Goal: Check status: Check status

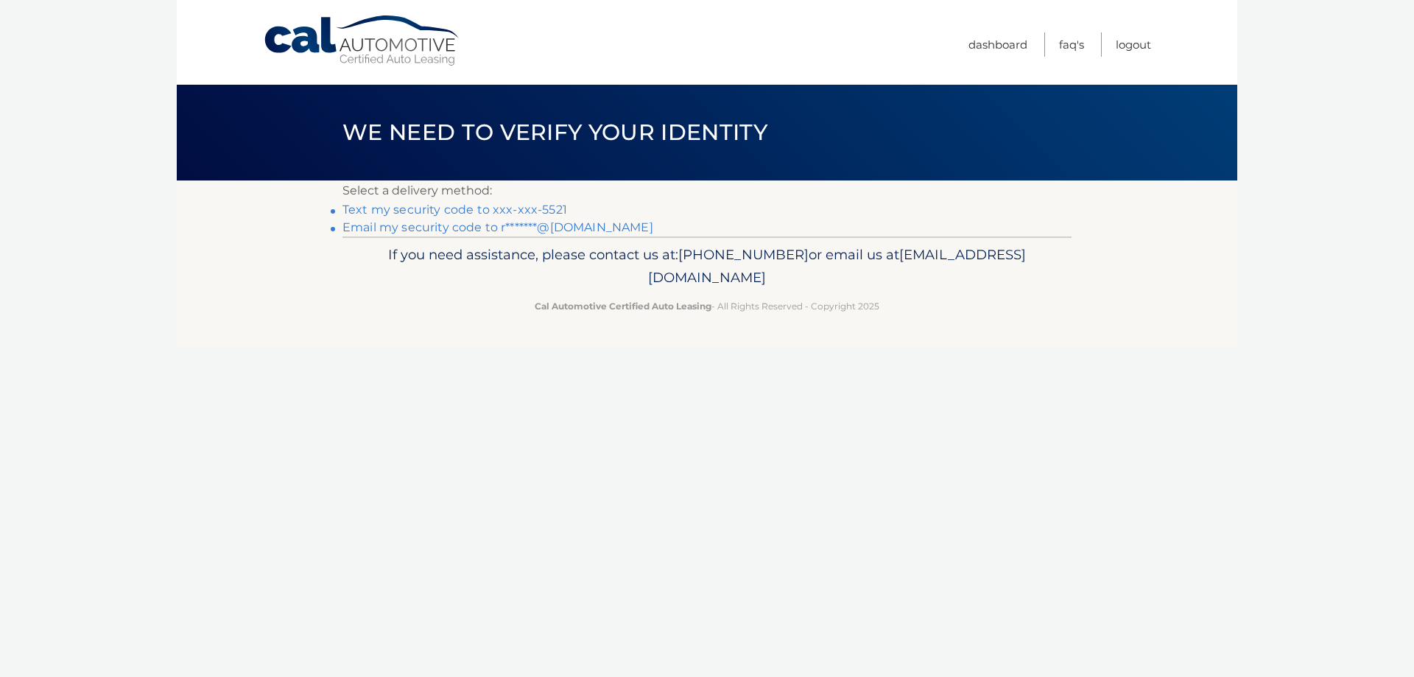
click at [544, 211] on link "Text my security code to xxx-xxx-5521" at bounding box center [454, 209] width 225 height 14
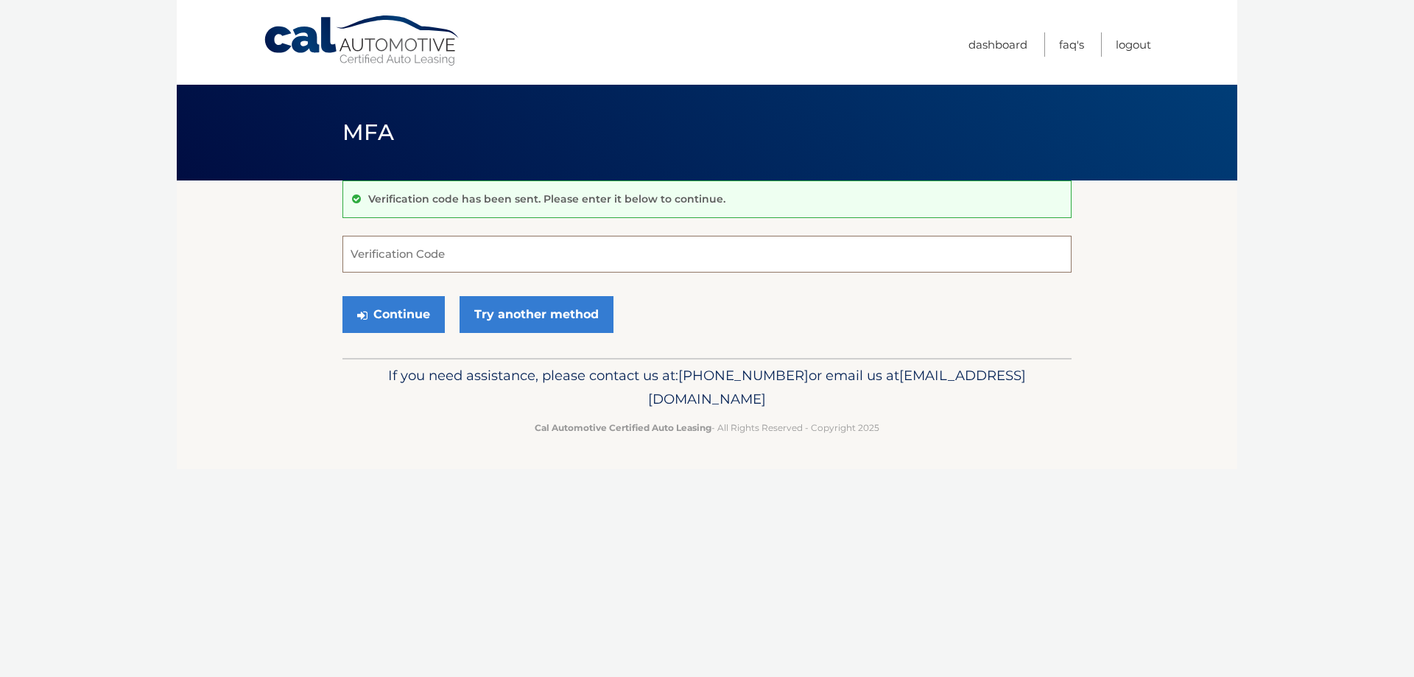
click at [564, 250] on input "Verification Code" at bounding box center [706, 254] width 729 height 37
type input "060084"
click at [342, 296] on button "Continue" at bounding box center [393, 314] width 102 height 37
click at [398, 322] on button "Continue" at bounding box center [393, 314] width 102 height 37
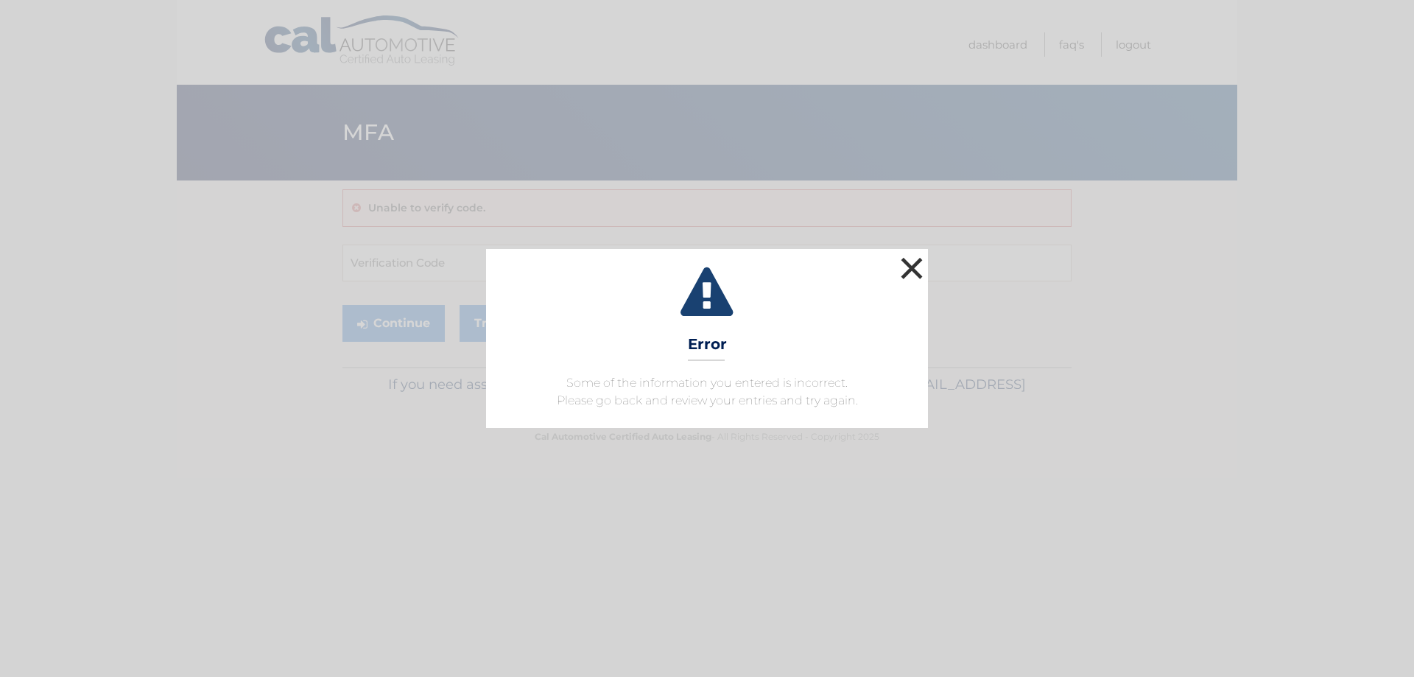
click at [914, 261] on button "×" at bounding box center [911, 267] width 29 height 29
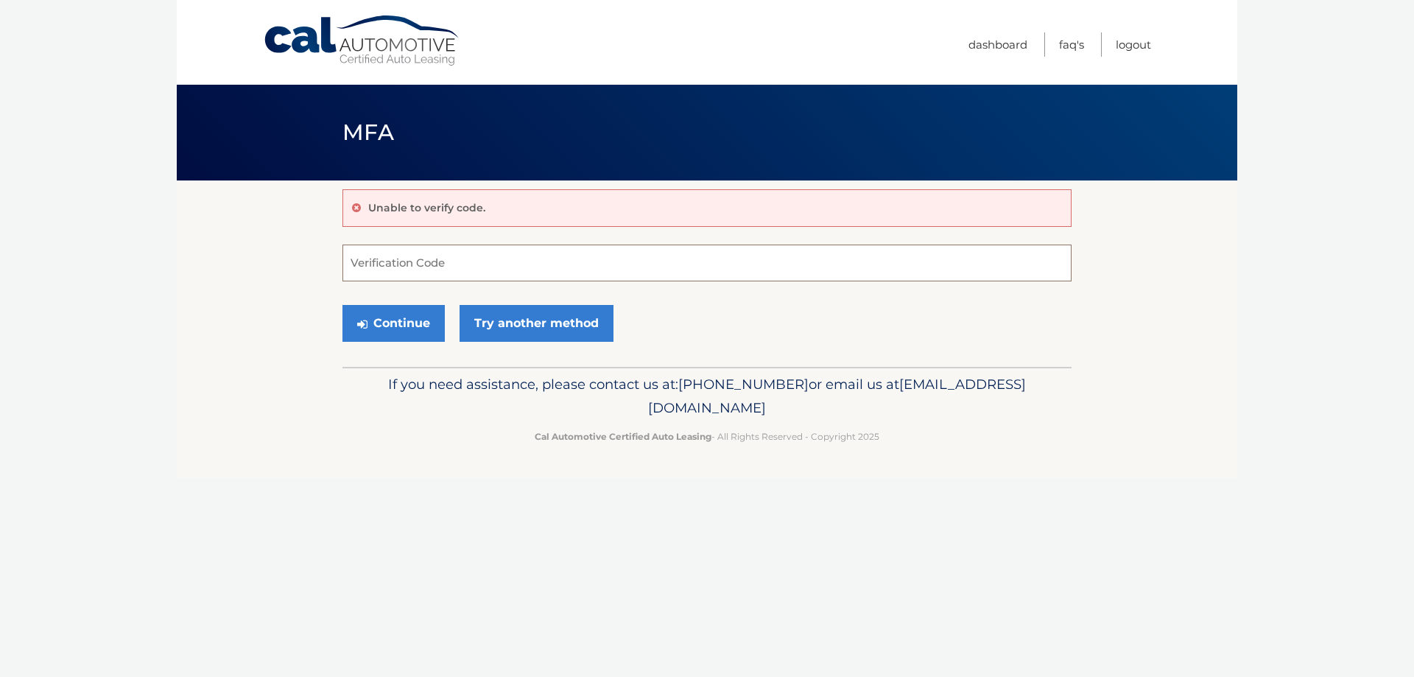
click at [475, 261] on input "Verification Code" at bounding box center [706, 262] width 729 height 37
type input "060084"
click at [342, 305] on button "Continue" at bounding box center [393, 323] width 102 height 37
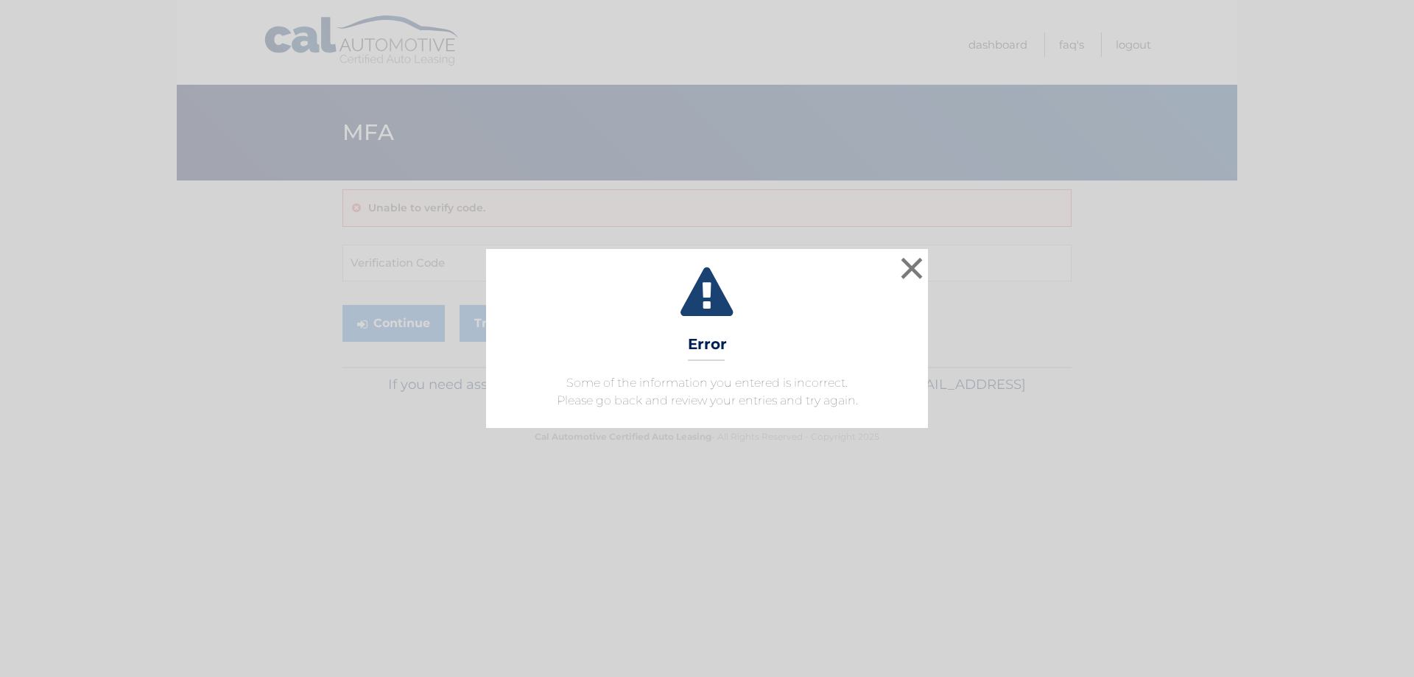
click at [892, 323] on div "× Error Some of the information you entered is incorrect. Please go back and re…" at bounding box center [707, 338] width 442 height 178
click at [938, 258] on div "× Error Some of the information you entered is incorrect. Please go back and re…" at bounding box center [707, 338] width 1402 height 178
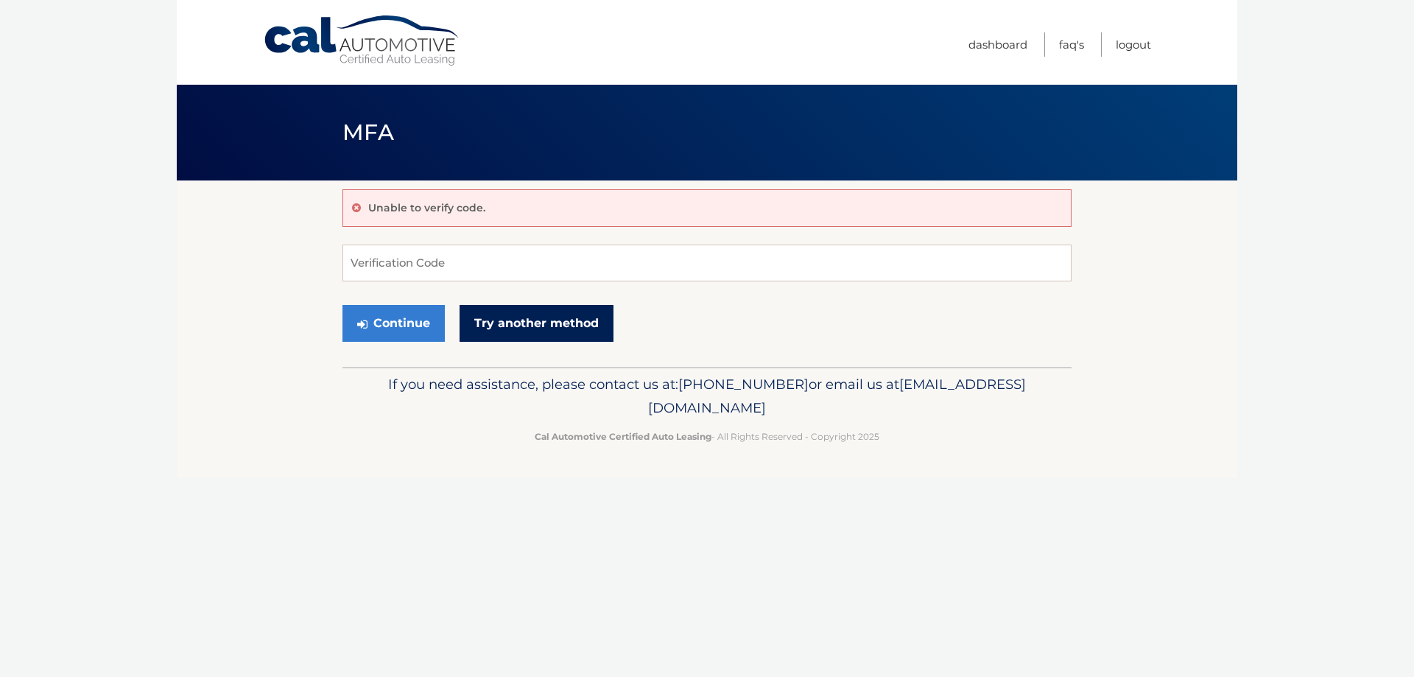
click at [546, 328] on link "Try another method" at bounding box center [536, 323] width 154 height 37
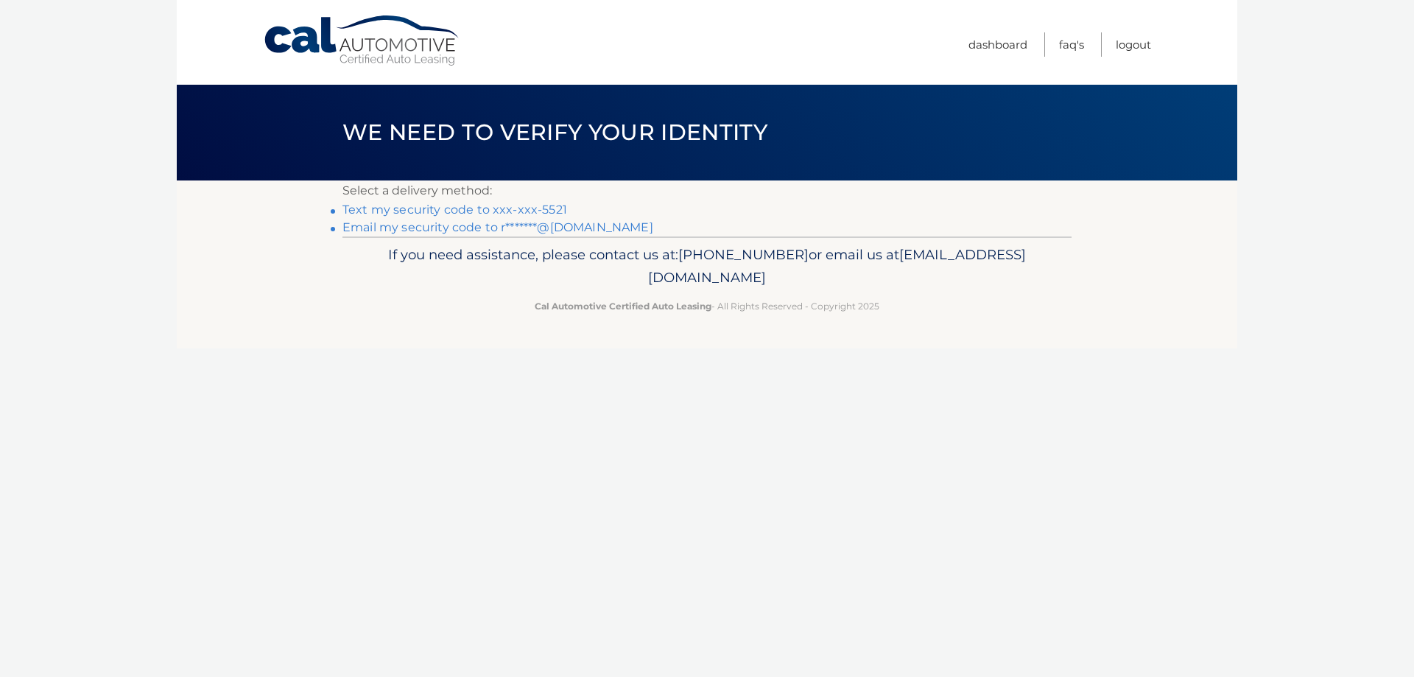
click at [405, 206] on link "Text my security code to xxx-xxx-5521" at bounding box center [454, 209] width 225 height 14
click at [469, 227] on link "Email my security code to r*******@gmail.com" at bounding box center [497, 227] width 311 height 14
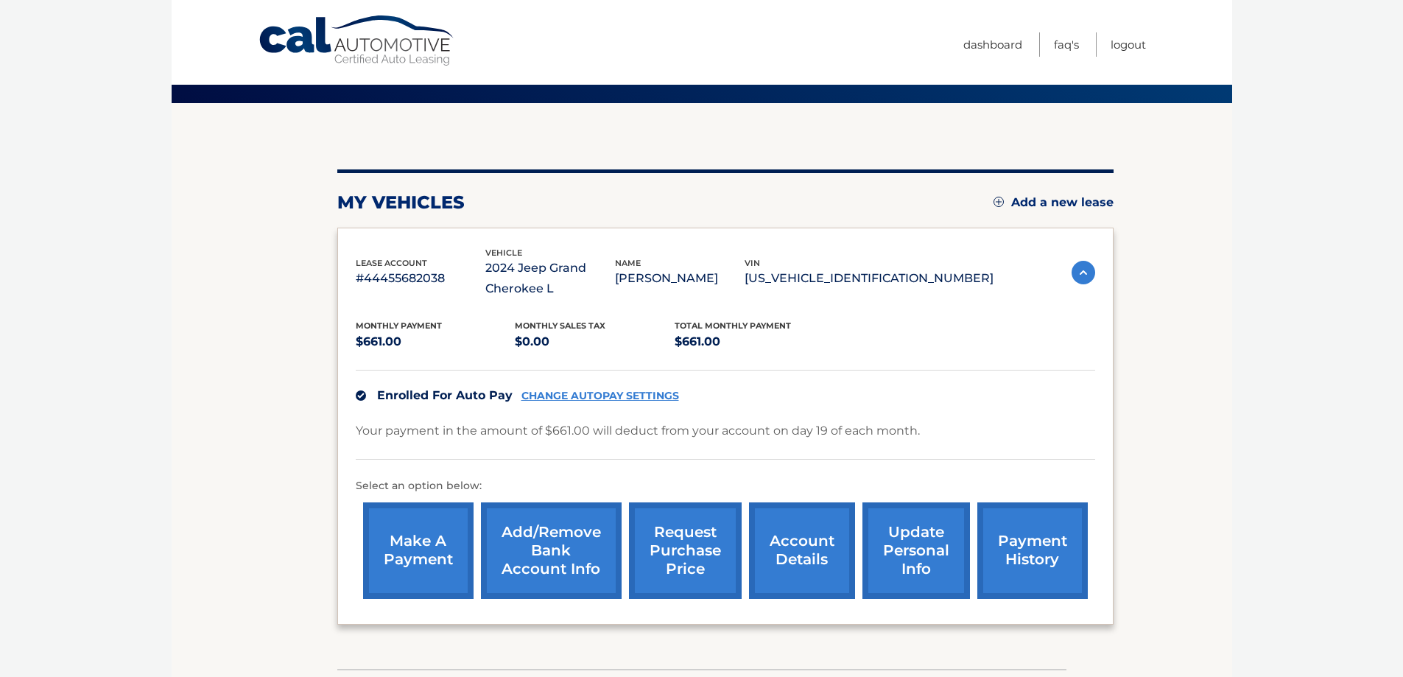
scroll to position [180, 0]
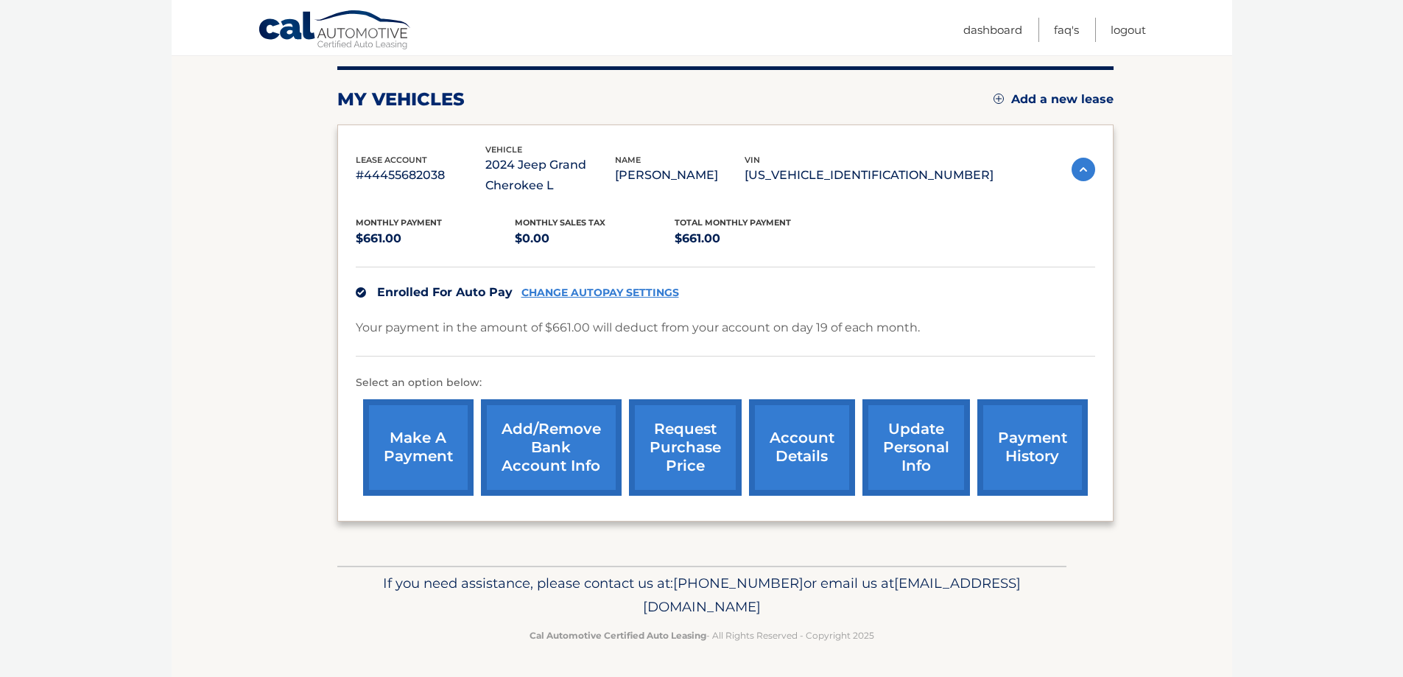
click at [794, 443] on link "account details" at bounding box center [802, 447] width 106 height 96
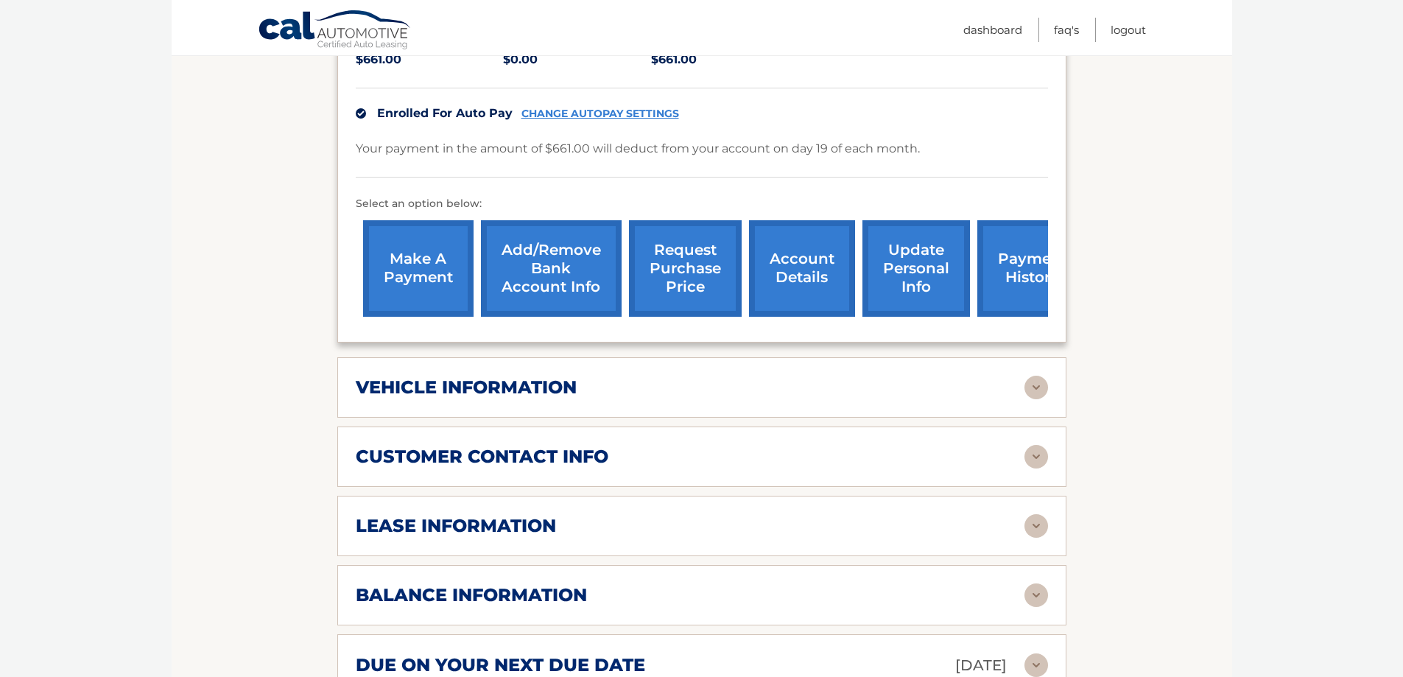
scroll to position [515, 0]
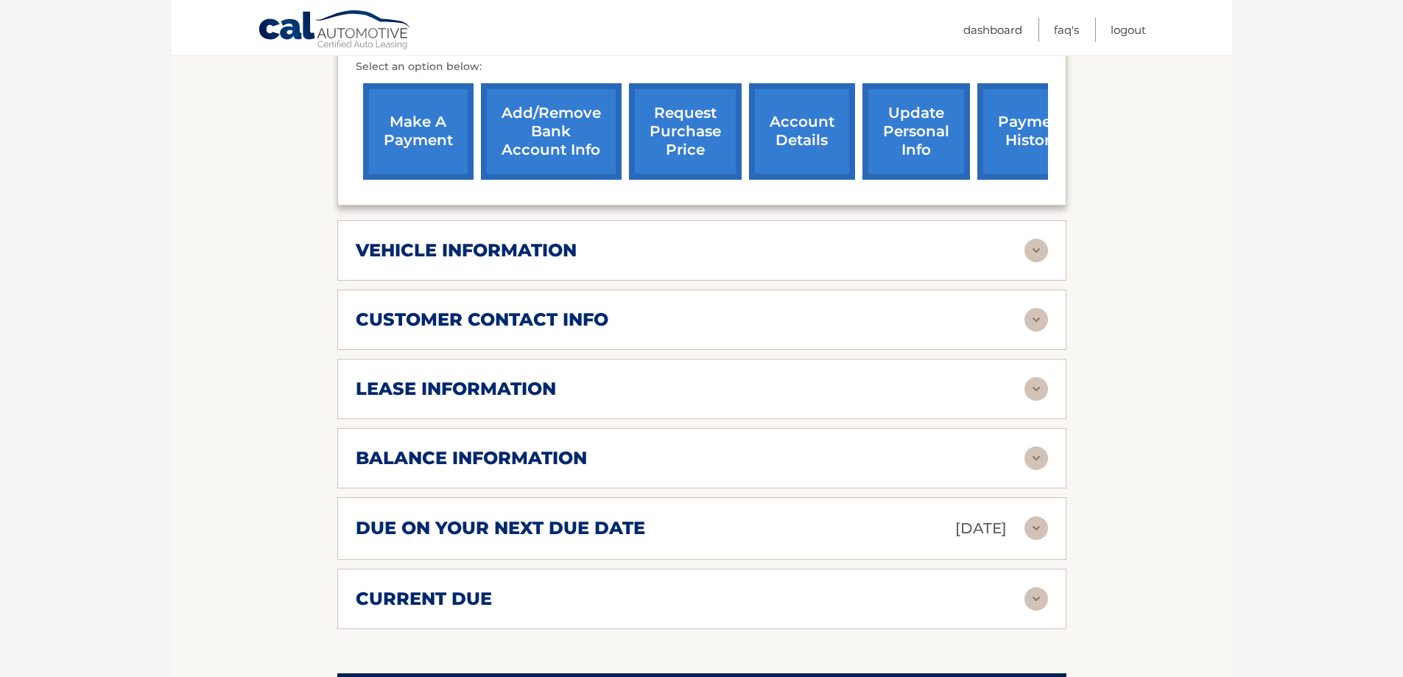
click at [723, 387] on div "lease information" at bounding box center [690, 389] width 669 height 22
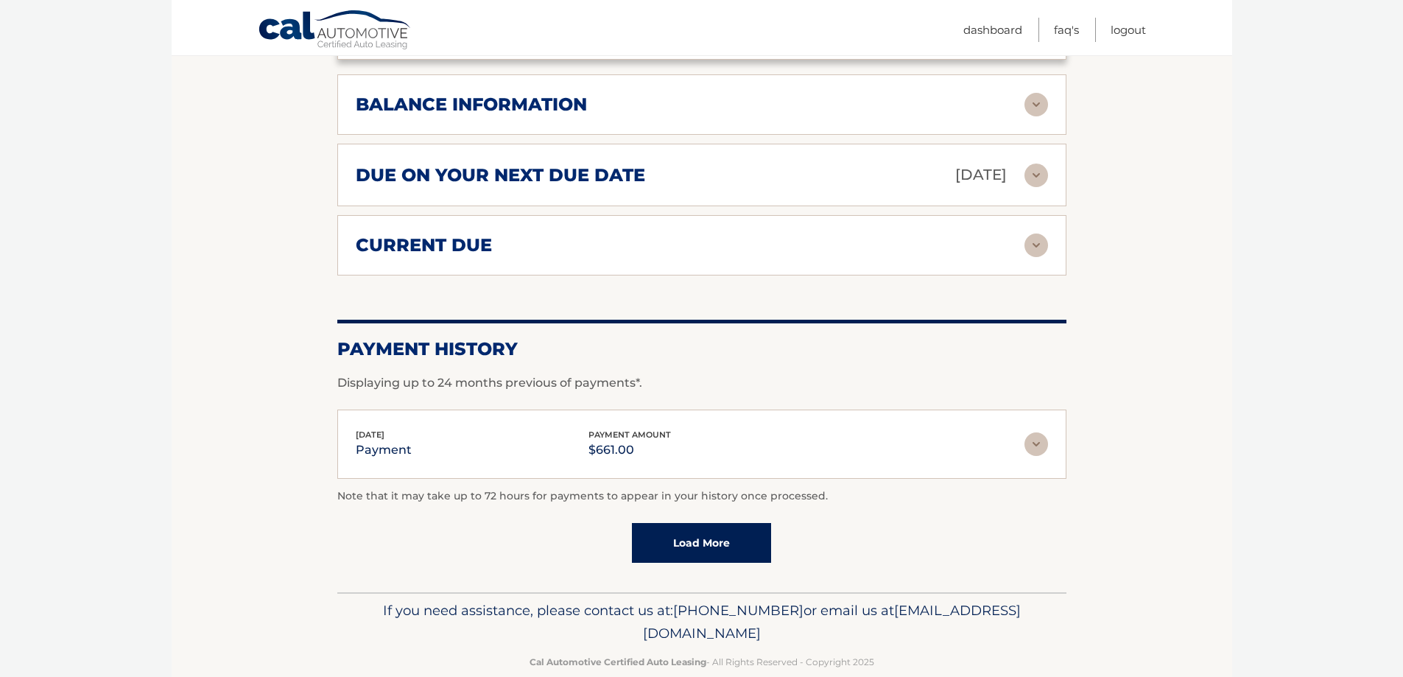
scroll to position [1172, 0]
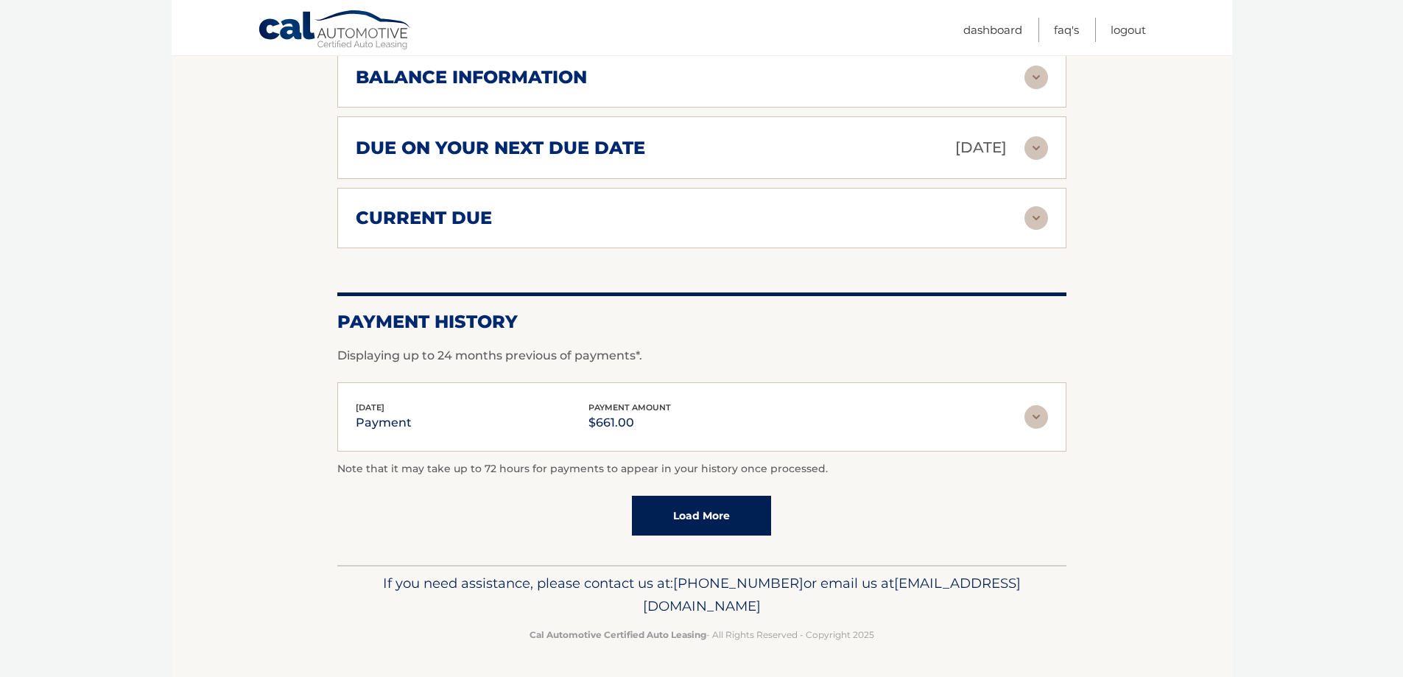
click at [725, 505] on link "Load More" at bounding box center [701, 516] width 139 height 40
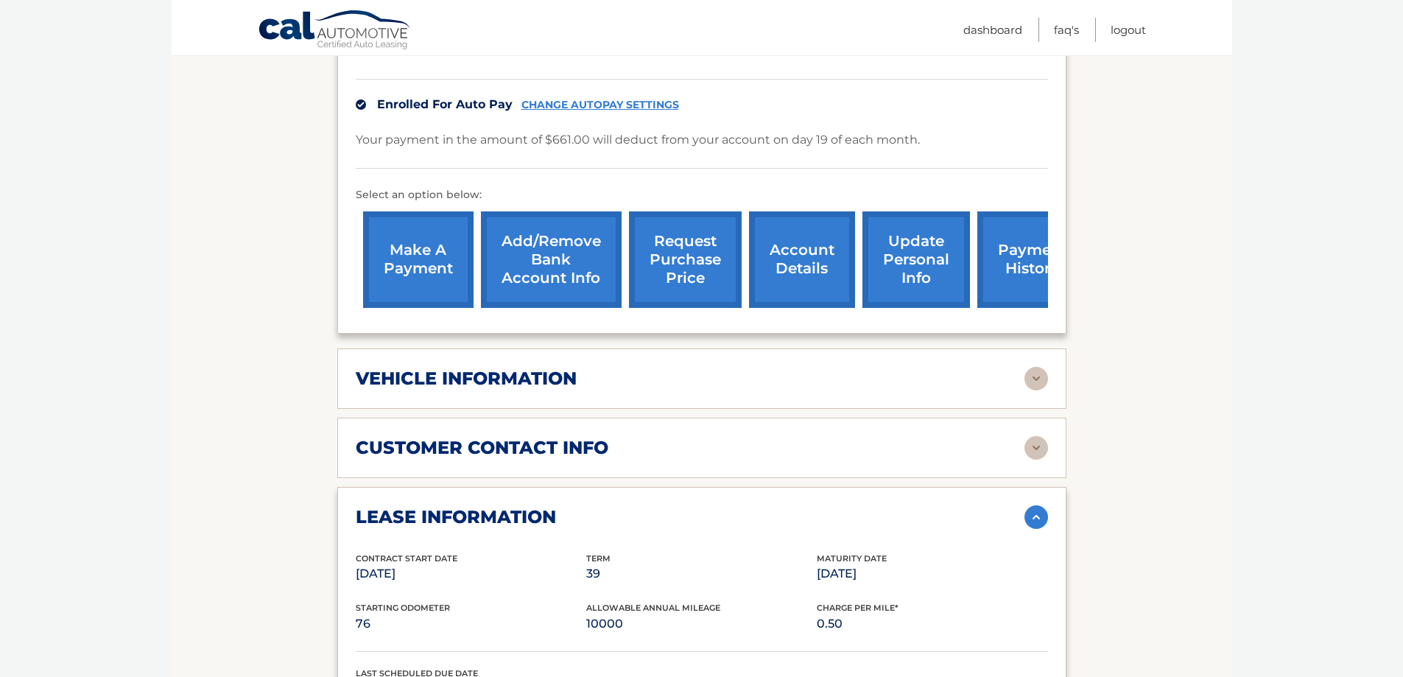
scroll to position [386, 0]
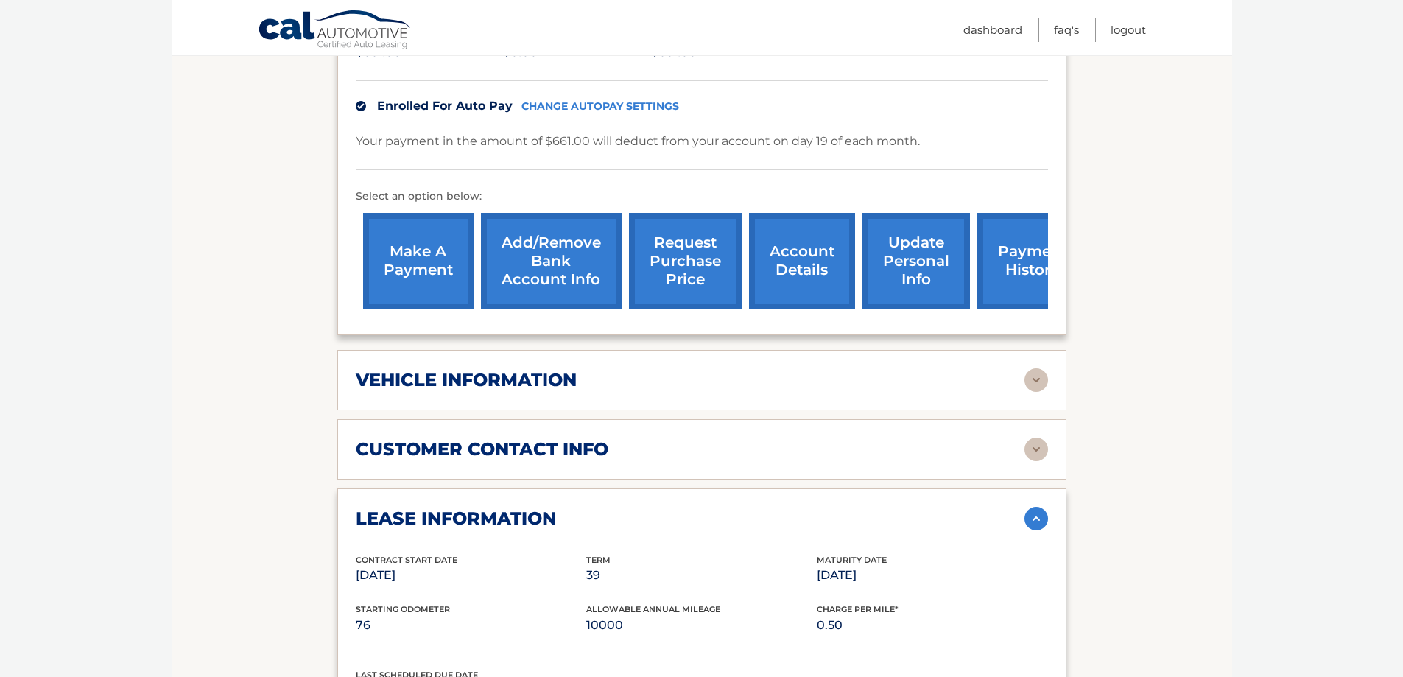
click at [1044, 452] on img at bounding box center [1036, 449] width 24 height 24
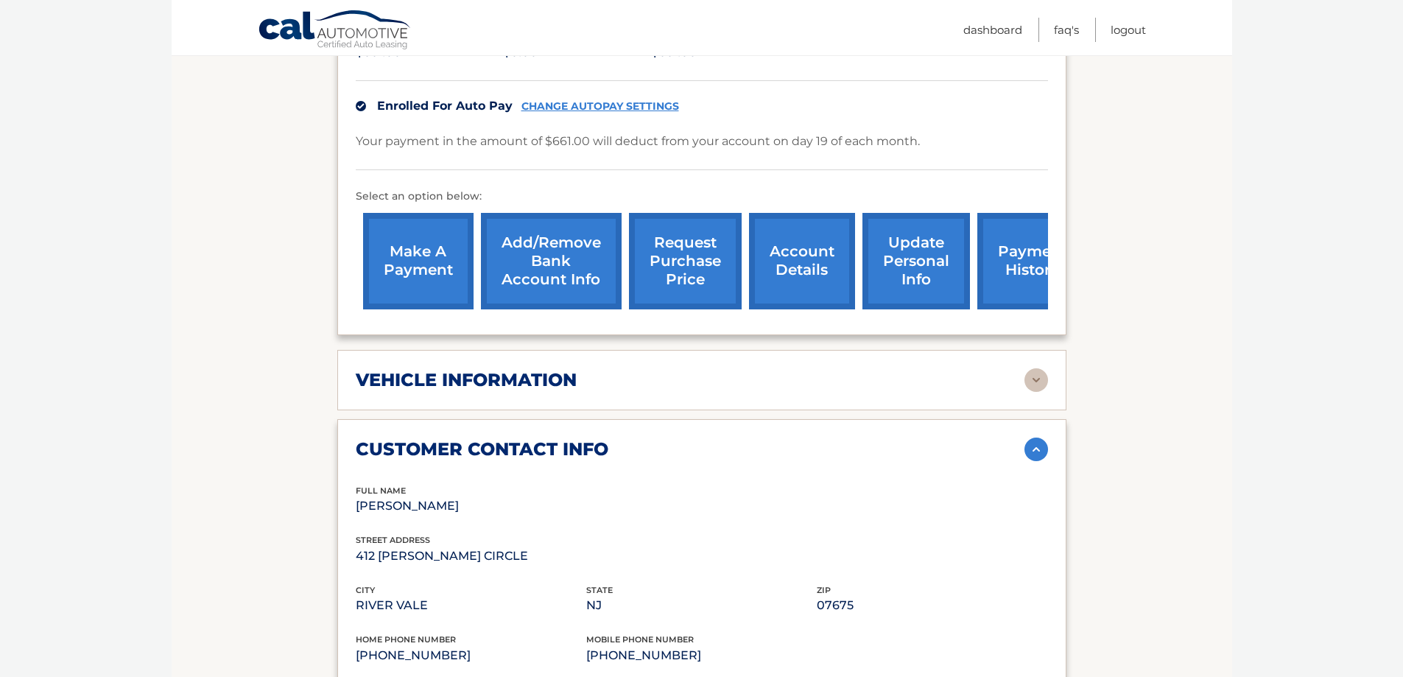
click at [1035, 389] on img at bounding box center [1036, 380] width 24 height 24
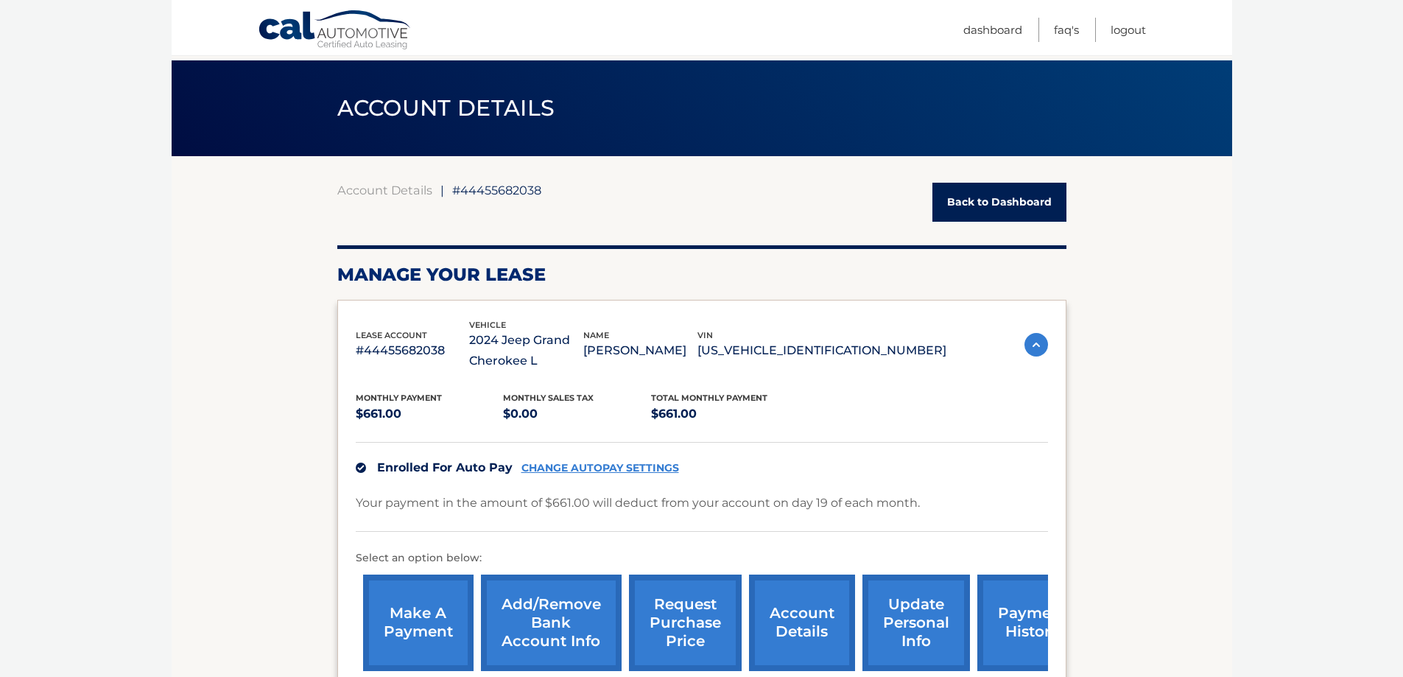
scroll to position [18, 0]
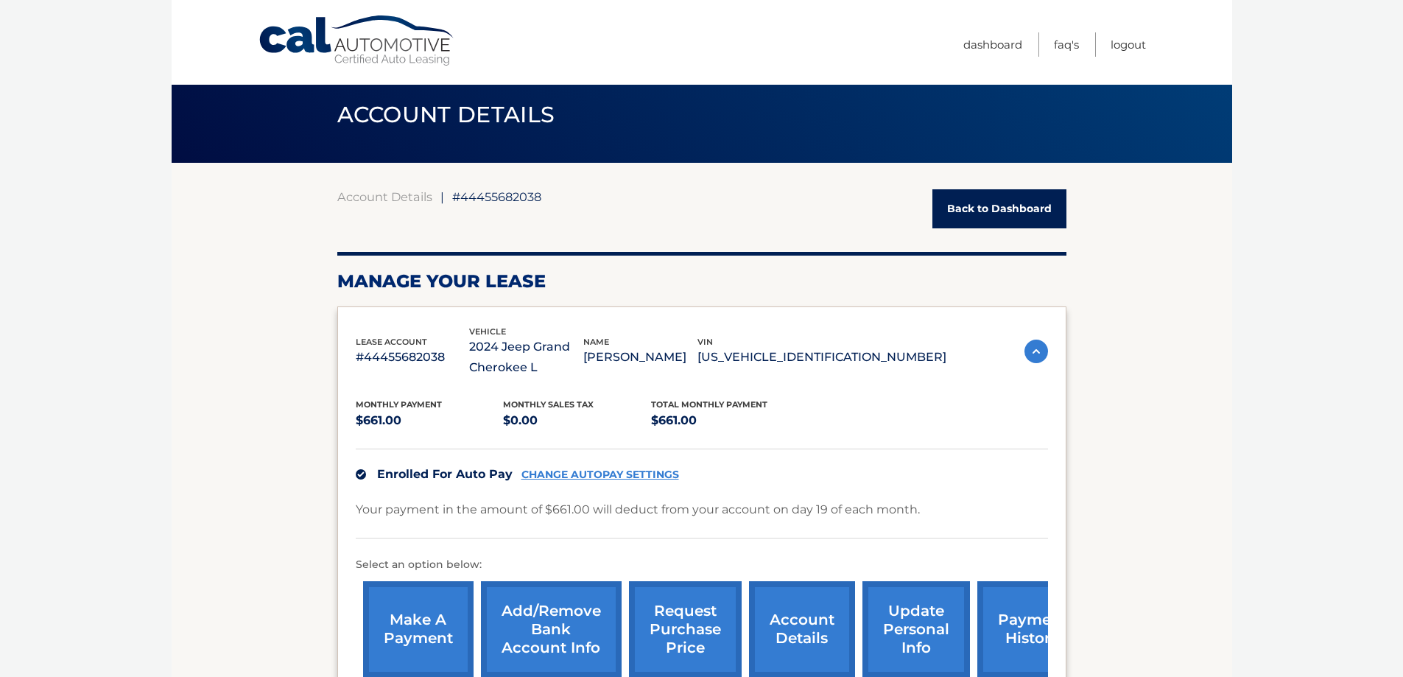
click at [1040, 355] on img at bounding box center [1036, 351] width 24 height 24
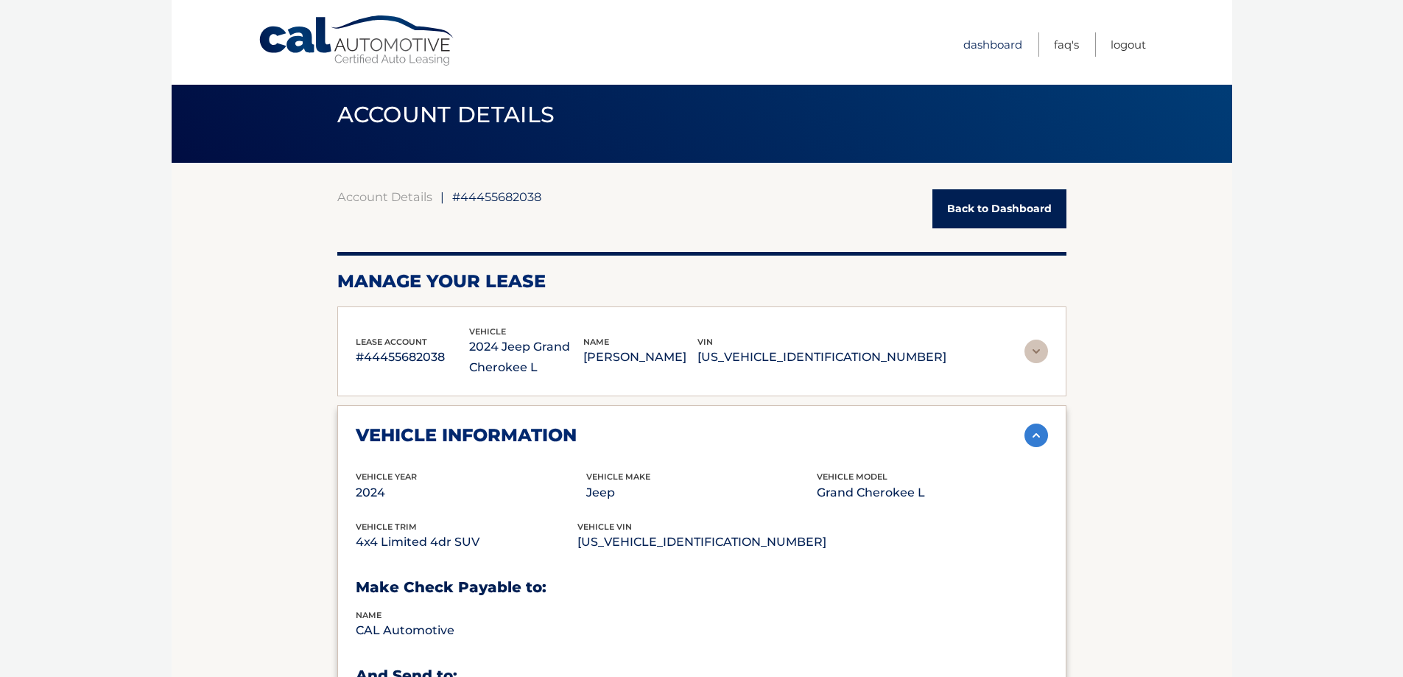
click at [1001, 43] on link "Dashboard" at bounding box center [992, 44] width 59 height 24
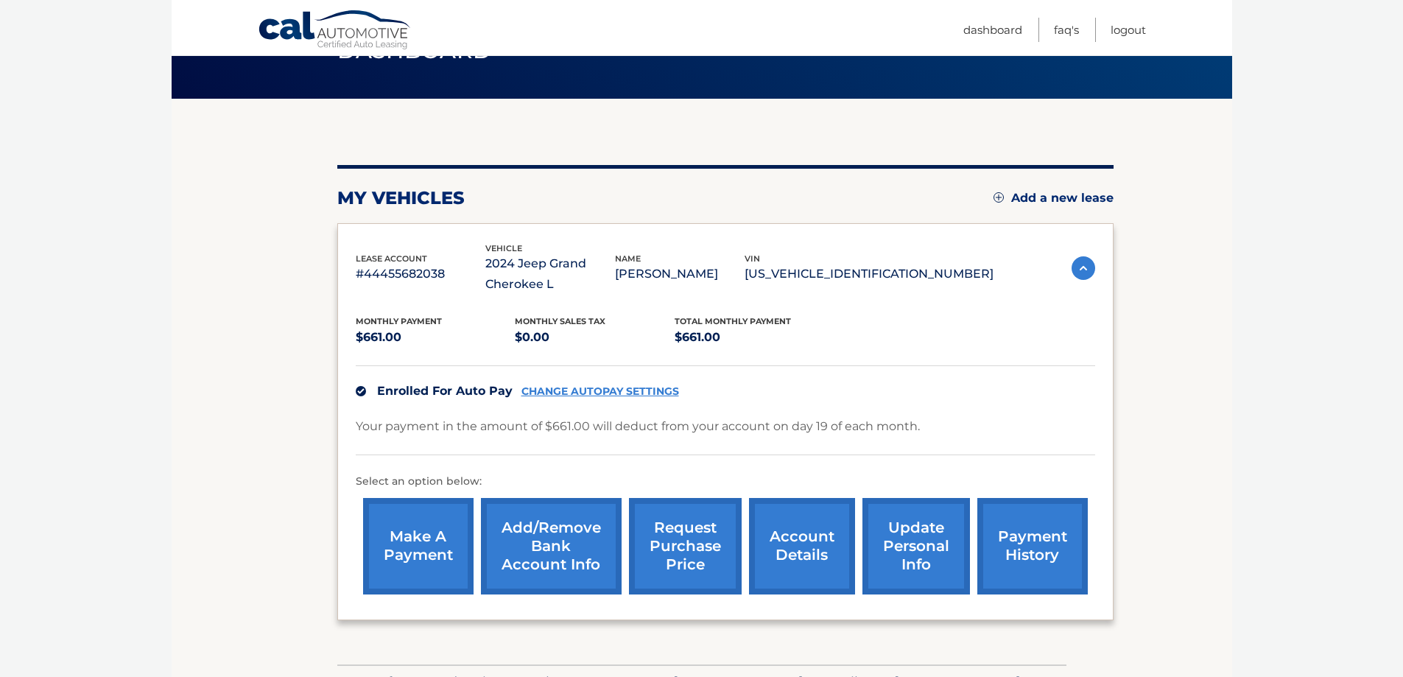
scroll to position [180, 0]
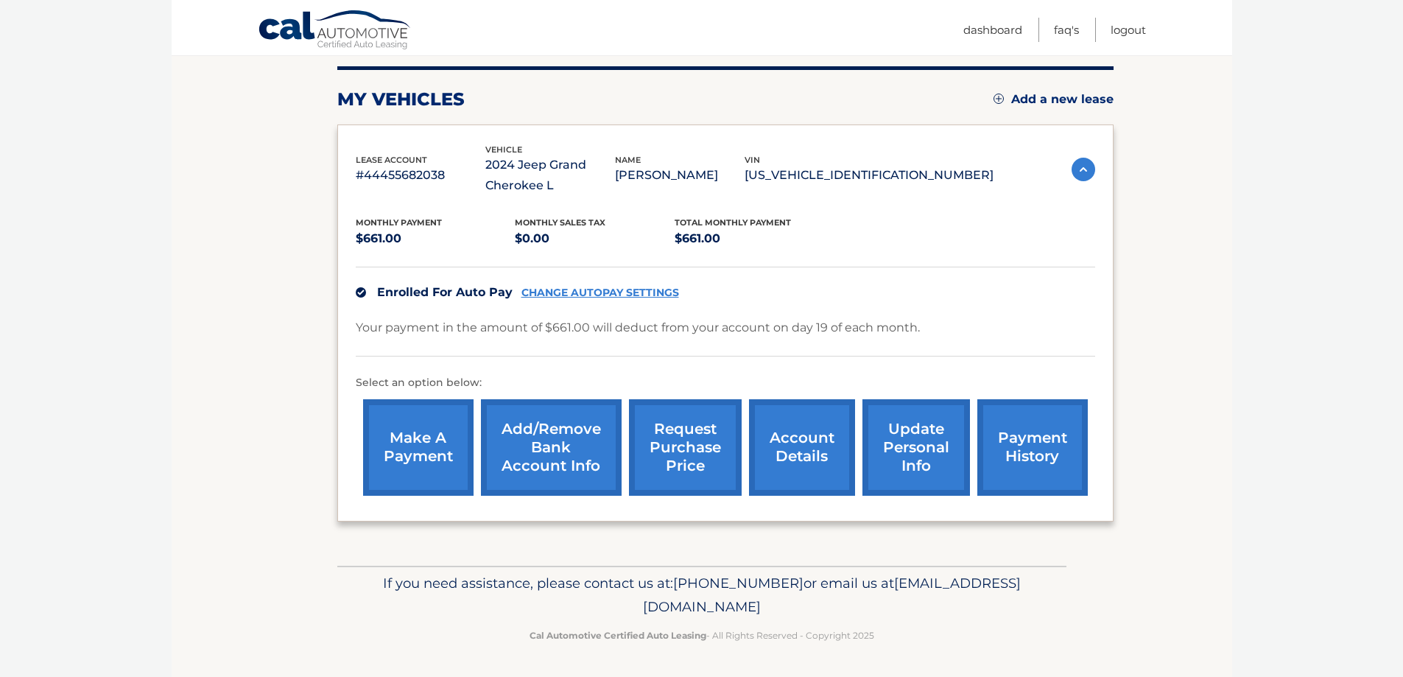
click at [828, 437] on link "account details" at bounding box center [802, 447] width 106 height 96
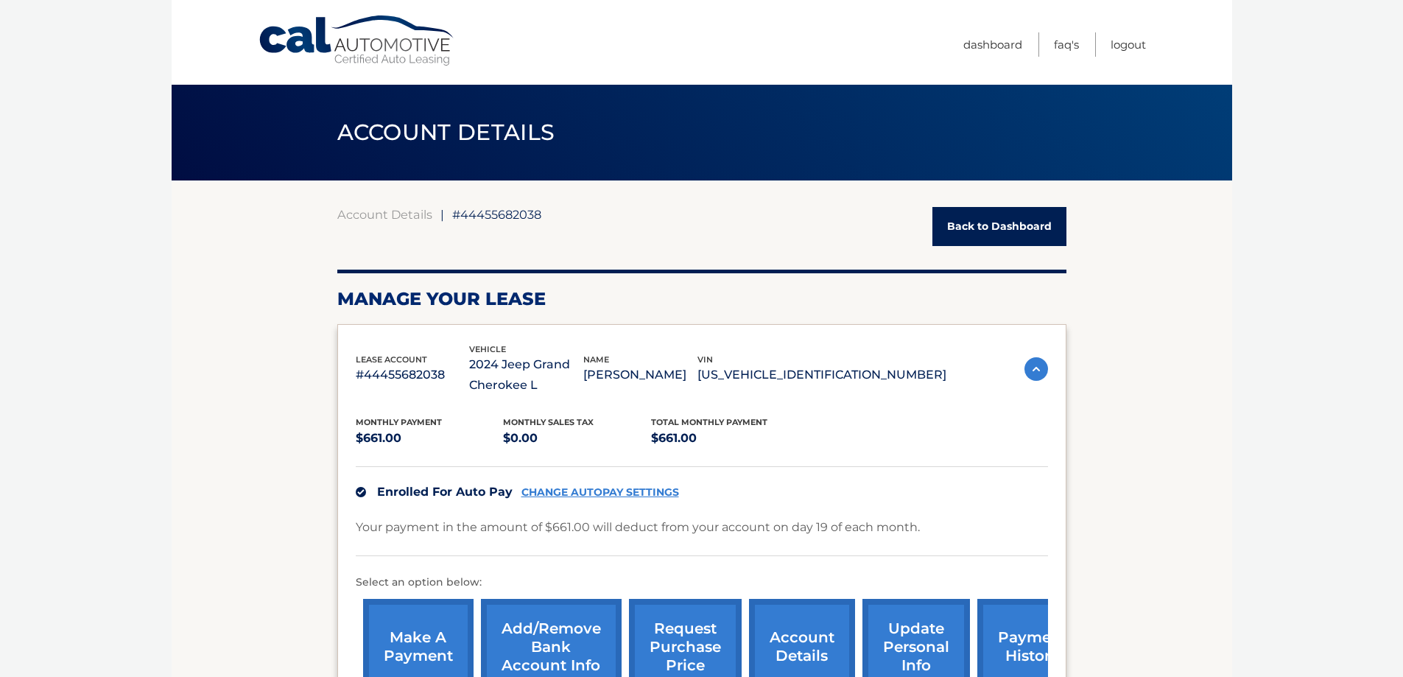
click at [507, 212] on span "#44455682038" at bounding box center [496, 214] width 89 height 15
